Goal: Task Accomplishment & Management: Manage account settings

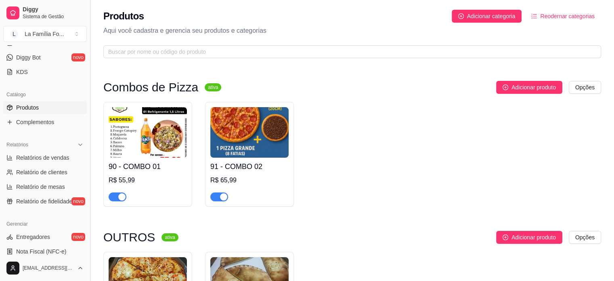
click at [87, 73] on button "Toggle Sidebar" at bounding box center [90, 140] width 6 height 281
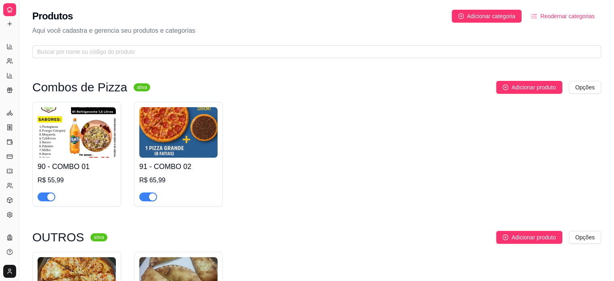
scroll to position [98, 0]
click at [21, 62] on button "Toggle Sidebar" at bounding box center [19, 140] width 6 height 281
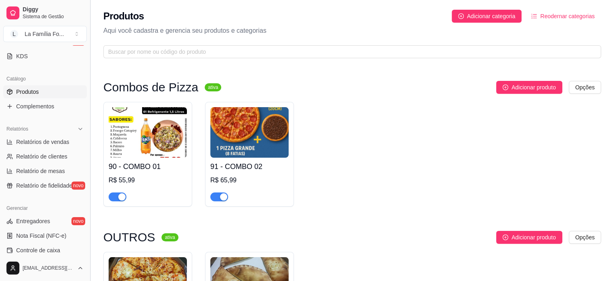
scroll to position [176, 0]
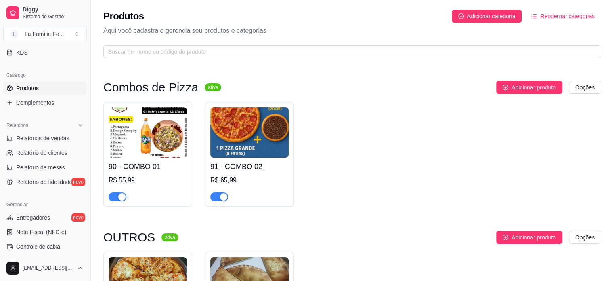
drag, startPoint x: 87, startPoint y: 131, endPoint x: 88, endPoint y: 64, distance: 67.1
click at [88, 64] on button "Toggle Sidebar" at bounding box center [90, 140] width 6 height 281
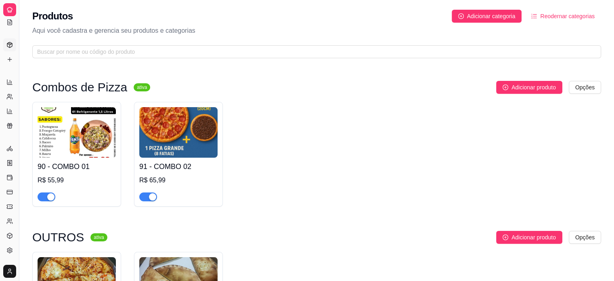
scroll to position [98, 0]
click at [21, 59] on button "Toggle Sidebar" at bounding box center [19, 140] width 6 height 281
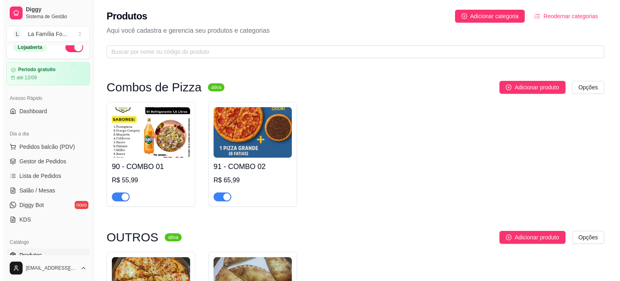
scroll to position [0, 0]
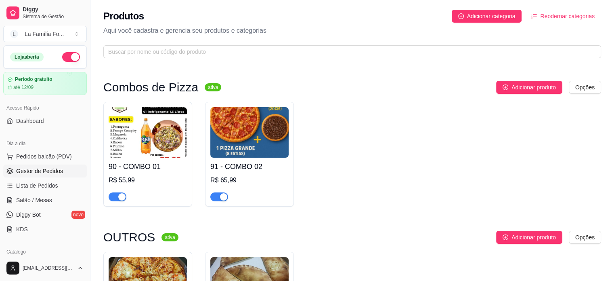
click at [51, 167] on span "Gestor de Pedidos" at bounding box center [39, 171] width 47 height 8
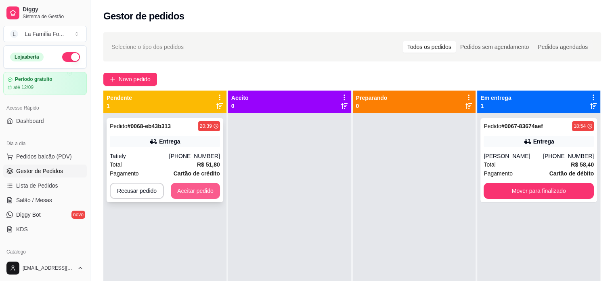
click at [196, 190] on button "Aceitar pedido" at bounding box center [195, 191] width 49 height 16
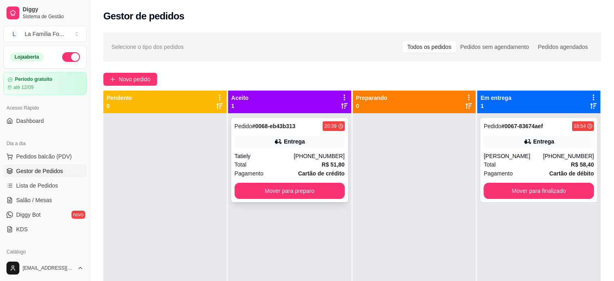
click at [294, 154] on div "Tatiely" at bounding box center [264, 156] width 59 height 8
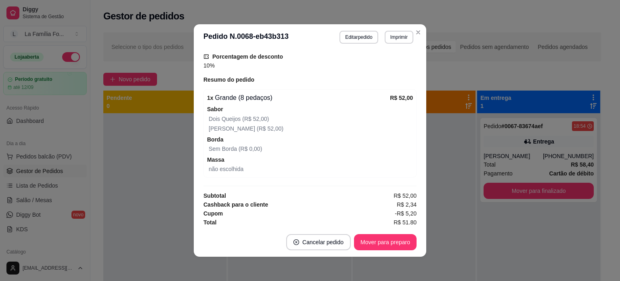
scroll to position [276, 0]
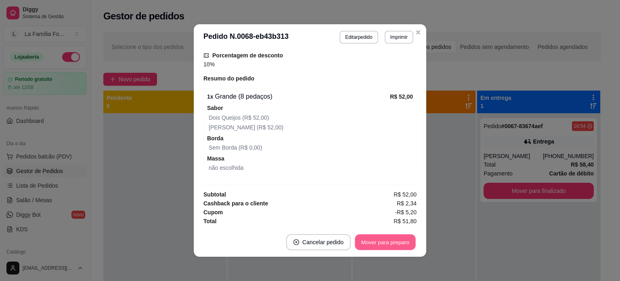
click at [388, 240] on button "Mover para preparo" at bounding box center [385, 242] width 61 height 16
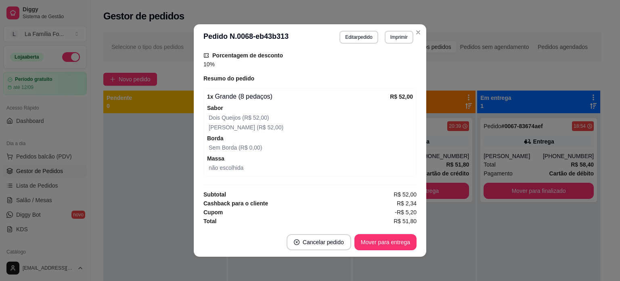
scroll to position [126, 0]
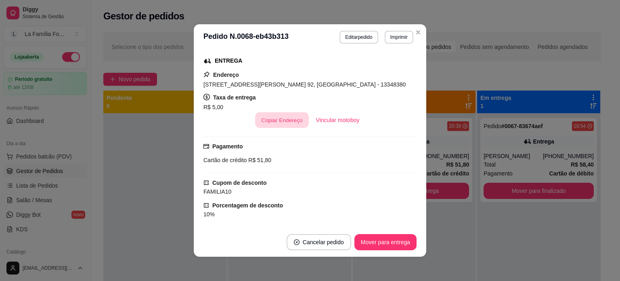
click at [292, 119] on button "Copiar Endereço" at bounding box center [282, 120] width 54 height 16
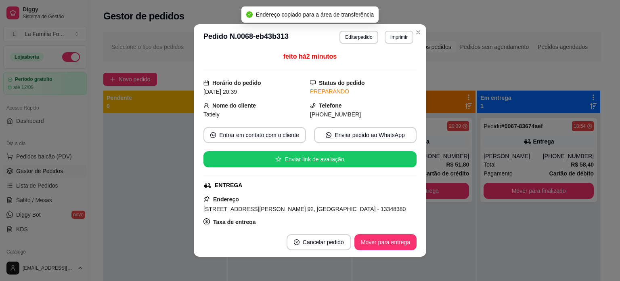
scroll to position [0, 0]
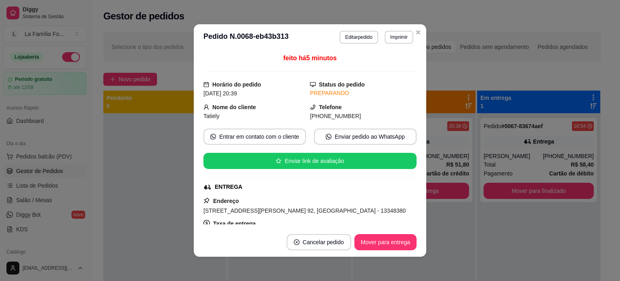
click at [310, 214] on div "[STREET_ADDRESS][PERSON_NAME] 92, [GEOGRAPHIC_DATA] - 13348380" at bounding box center [310, 211] width 213 height 10
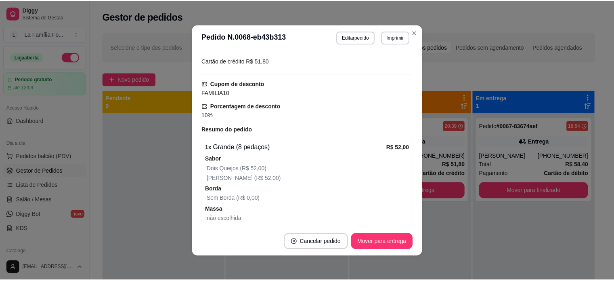
scroll to position [226, 0]
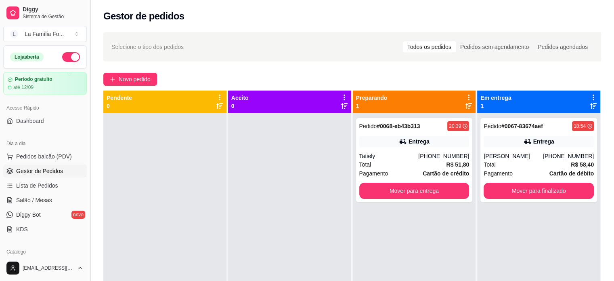
drag, startPoint x: 87, startPoint y: 122, endPoint x: 92, endPoint y: 140, distance: 18.4
click at [92, 140] on button "Toggle Sidebar" at bounding box center [90, 140] width 6 height 281
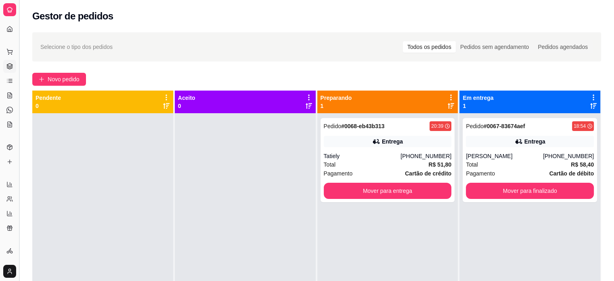
click at [19, 126] on button "Toggle Sidebar" at bounding box center [19, 140] width 6 height 281
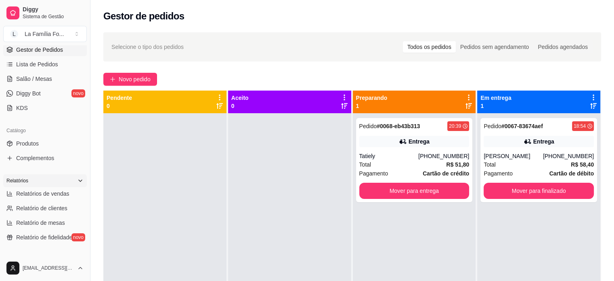
scroll to position [122, 0]
click at [42, 143] on link "Produtos" at bounding box center [45, 143] width 84 height 13
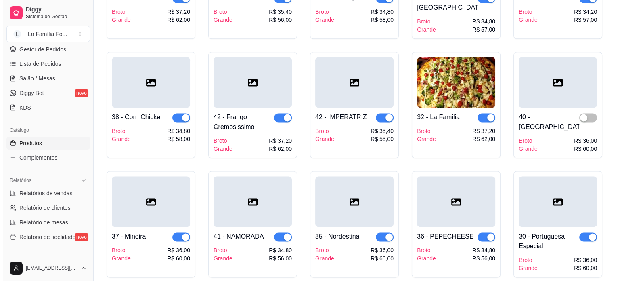
scroll to position [1075, 0]
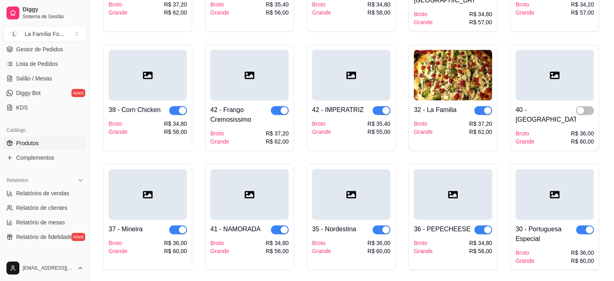
click at [134, 59] on div at bounding box center [148, 75] width 78 height 50
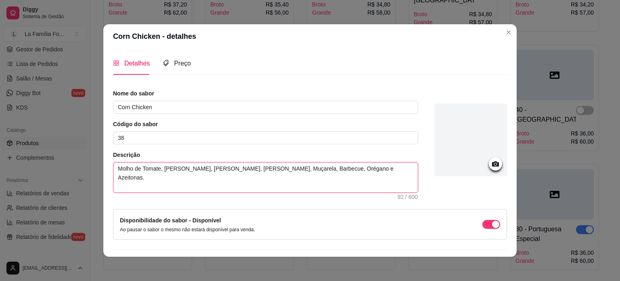
click at [228, 168] on textarea "Molho de Tomate, [PERSON_NAME], [PERSON_NAME], [PERSON_NAME], Muçarela, Barbecu…" at bounding box center [265, 177] width 305 height 30
type textarea "Molho de Tomate, [PERSON_NAME], Requeijã, Milho, Muçarela, Barbecue, Orégano e …"
type textarea "Molho de Tomate, [PERSON_NAME], [PERSON_NAME], [PERSON_NAME], Muçarela, Barbecu…"
type textarea "Molho de Tomate, [PERSON_NAME], Requei, [PERSON_NAME], Muçarela, Barbecue, Orég…"
type textarea "Molho de Tomate, [PERSON_NAME], [PERSON_NAME], [PERSON_NAME], Muçarela, Barbecu…"
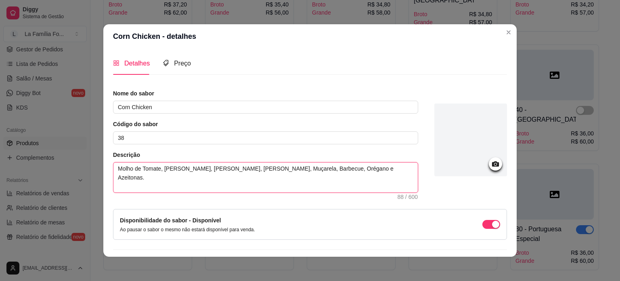
type textarea "Molho de Tomate, [PERSON_NAME], [PERSON_NAME], [PERSON_NAME], Muçarela, Barbecu…"
type textarea "Molho de Tomate, [PERSON_NAME], Re, [PERSON_NAME], Muçarela, [PERSON_NAME], [PE…"
type textarea "Molho de Tomate, [PERSON_NAME], R, [PERSON_NAME], [PERSON_NAME], [PERSON_NAME],…"
type textarea "Molho de Tomate, [PERSON_NAME], , [PERSON_NAME], Muçarela, Barbecue, Orégano e …"
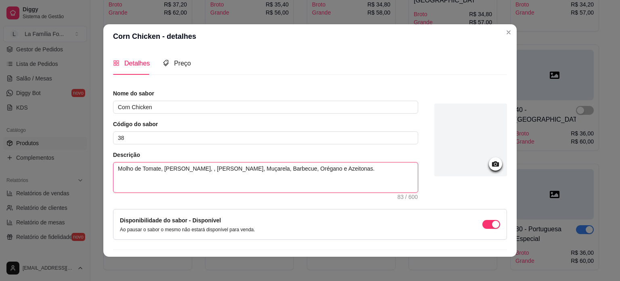
type textarea "Molho de Tomate, [PERSON_NAME], C, [PERSON_NAME], [PERSON_NAME], [PERSON_NAME],…"
type textarea "Molho de Tomate, [PERSON_NAME], Ch, [PERSON_NAME], [PERSON_NAME], [PERSON_NAME]…"
type textarea "Molho de Tomate, [PERSON_NAME], Che, [PERSON_NAME], Muçarela, Barbecue, Orégano…"
type textarea "Molho de Tomate, [PERSON_NAME], Ched, [PERSON_NAME], Muçarela, Barbecue, Orégan…"
type textarea "Molho de Tomate, [PERSON_NAME], [PERSON_NAME], [PERSON_NAME], Muçarela, Barbecu…"
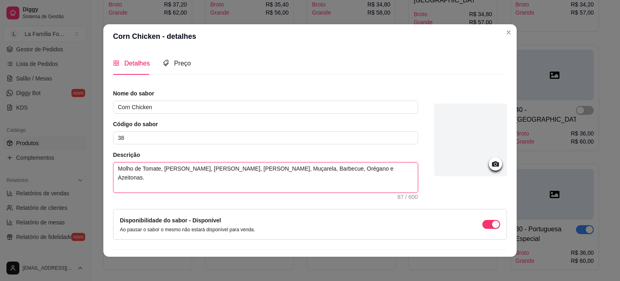
type textarea "Molho de Tomate, [PERSON_NAME], [PERSON_NAME], [PERSON_NAME], [GEOGRAPHIC_DATA]…"
type textarea "Molho de Tomate, [PERSON_NAME], [PERSON_NAME], [PERSON_NAME], Muçarela, Barbecu…"
click at [271, 168] on textarea "Molho de Tomate, [PERSON_NAME], [PERSON_NAME], [PERSON_NAME], Muçarela, Barbecu…" at bounding box center [265, 177] width 305 height 30
type textarea "Molho de Tomate, [PERSON_NAME], [PERSON_NAME], [PERSON_NAME], Muçarela, Barbecu…"
type textarea "Molho de Tomate, [PERSON_NAME], [PERSON_NAME], [PERSON_NAME], Muçarela, B Barbe…"
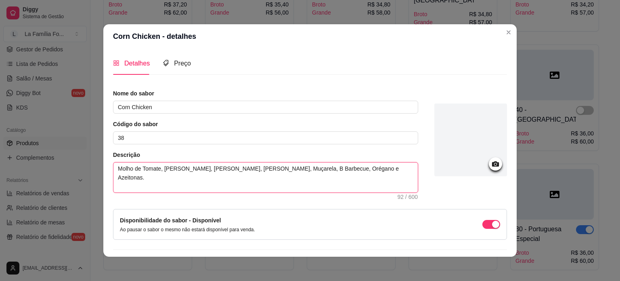
type textarea "Molho de Tomate, [PERSON_NAME], [PERSON_NAME], [PERSON_NAME], Muçarela, Ba Barb…"
type textarea "Molho de Tomate, [PERSON_NAME], [PERSON_NAME], [PERSON_NAME], Muçarela, Bac Bar…"
type textarea "Molho de Tomate, [PERSON_NAME], [PERSON_NAME], [PERSON_NAME], Muçarela, [PERSON…"
type textarea "Molho de Tomate, [PERSON_NAME], [PERSON_NAME], [PERSON_NAME], Muçarela, Bacon B…"
type textarea "Molho de Tomate, [PERSON_NAME], [PERSON_NAME], [PERSON_NAME], Muçarela, Bacon, …"
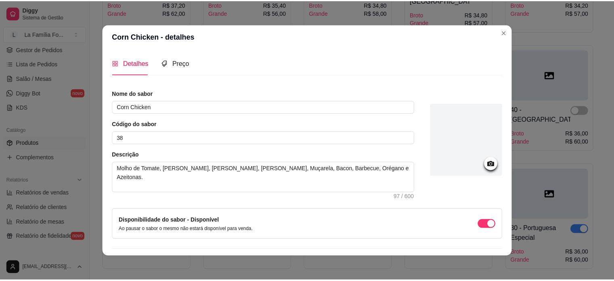
scroll to position [21, 0]
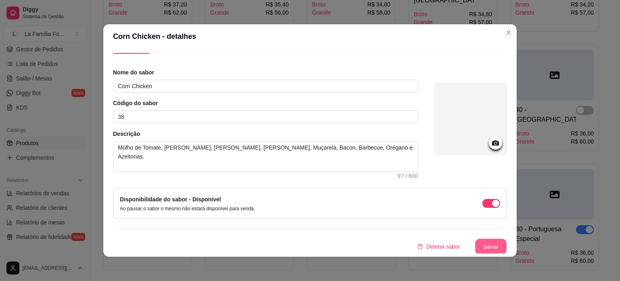
click at [490, 252] on button "Salvar" at bounding box center [491, 247] width 32 height 16
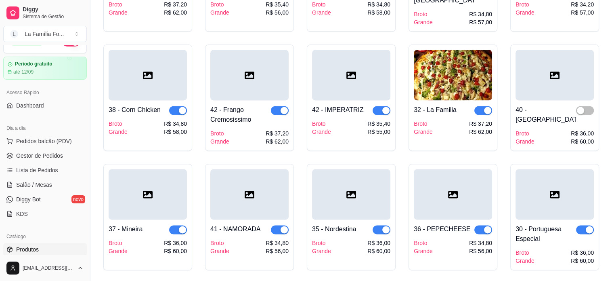
scroll to position [21, 0]
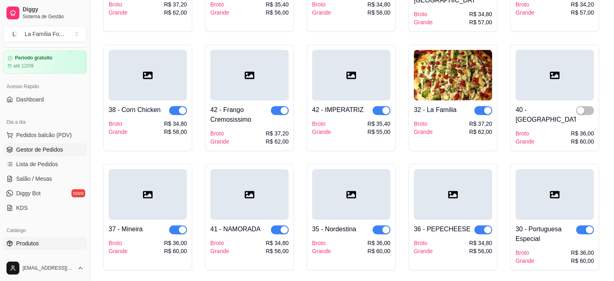
click at [53, 149] on span "Gestor de Pedidos" at bounding box center [39, 149] width 47 height 8
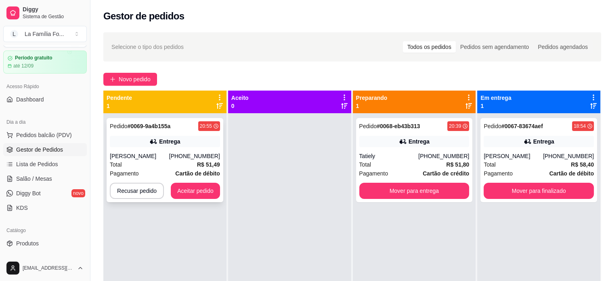
click at [158, 152] on div "[PERSON_NAME]" at bounding box center [139, 156] width 59 height 8
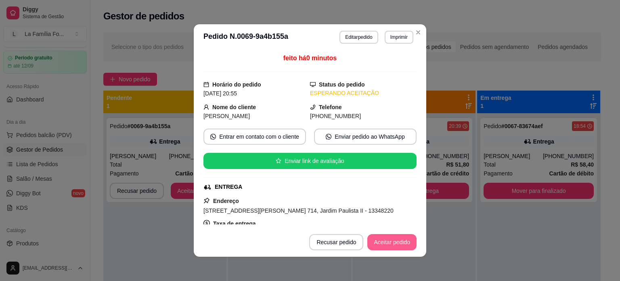
click at [392, 244] on button "Aceitar pedido" at bounding box center [392, 242] width 49 height 16
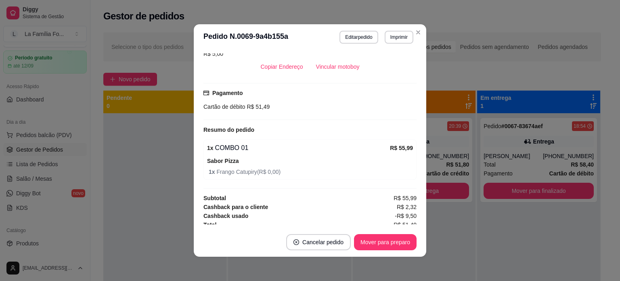
scroll to position [183, 0]
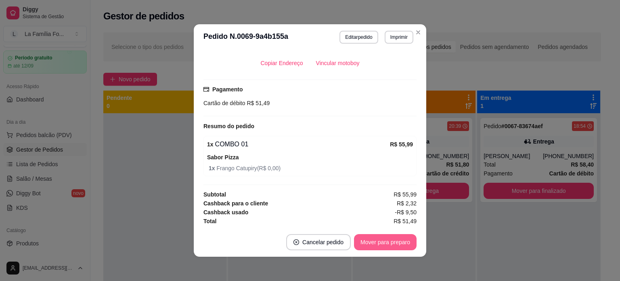
click at [387, 242] on button "Mover para preparo" at bounding box center [385, 242] width 63 height 16
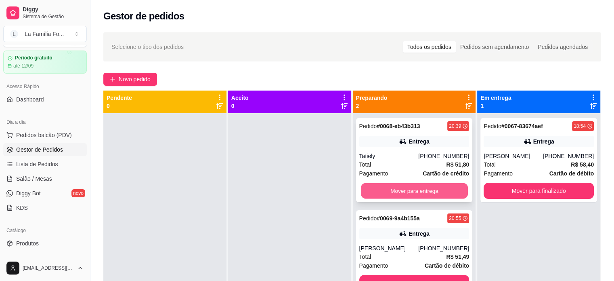
click at [441, 193] on button "Mover para entrega" at bounding box center [414, 191] width 107 height 16
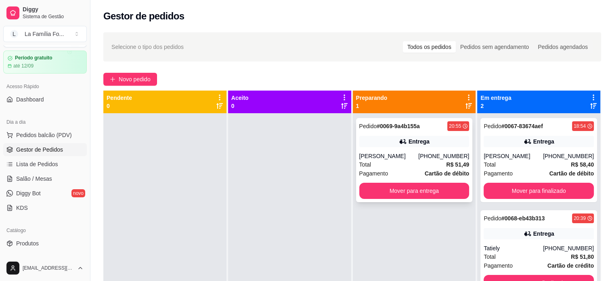
click at [415, 148] on div "Pedido # 0069-9a4b155a 20:55 Entrega Gabriel [PHONE_NUMBER] Total R$ 51,49 Paga…" at bounding box center [414, 160] width 117 height 84
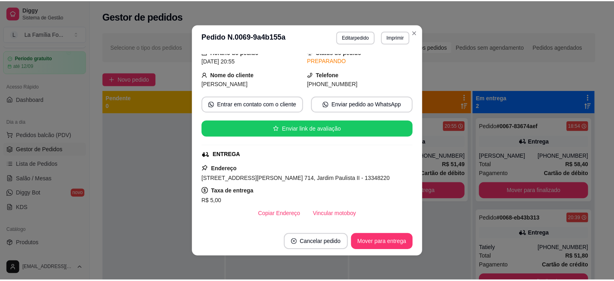
scroll to position [48, 0]
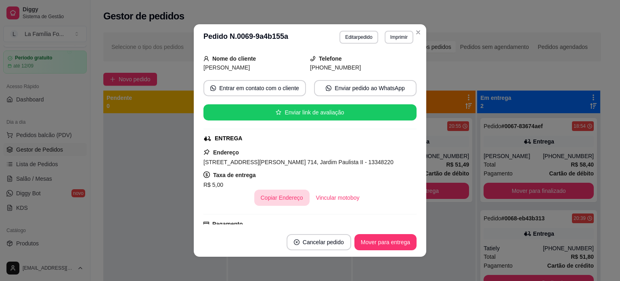
click at [292, 198] on button "Copiar Endereço" at bounding box center [281, 197] width 55 height 16
